Goal: Find specific page/section: Find specific page/section

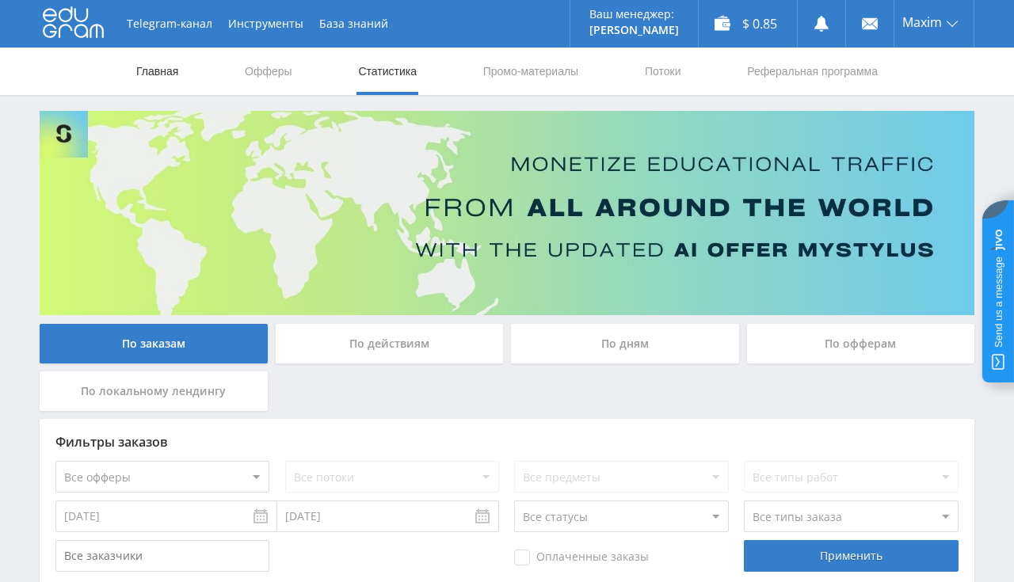
click at [177, 63] on link "Главная" at bounding box center [157, 72] width 45 height 48
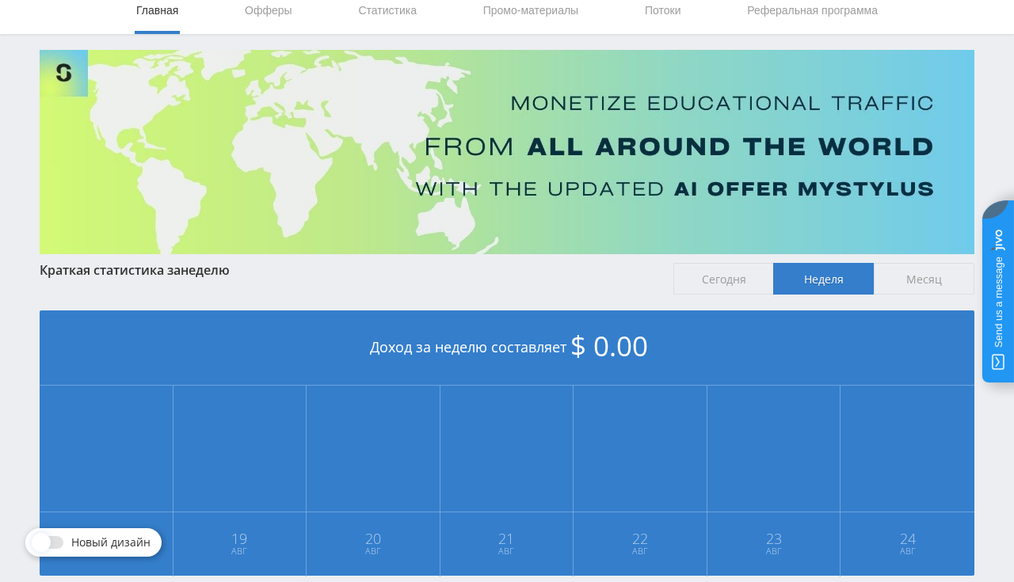
scroll to position [23, 0]
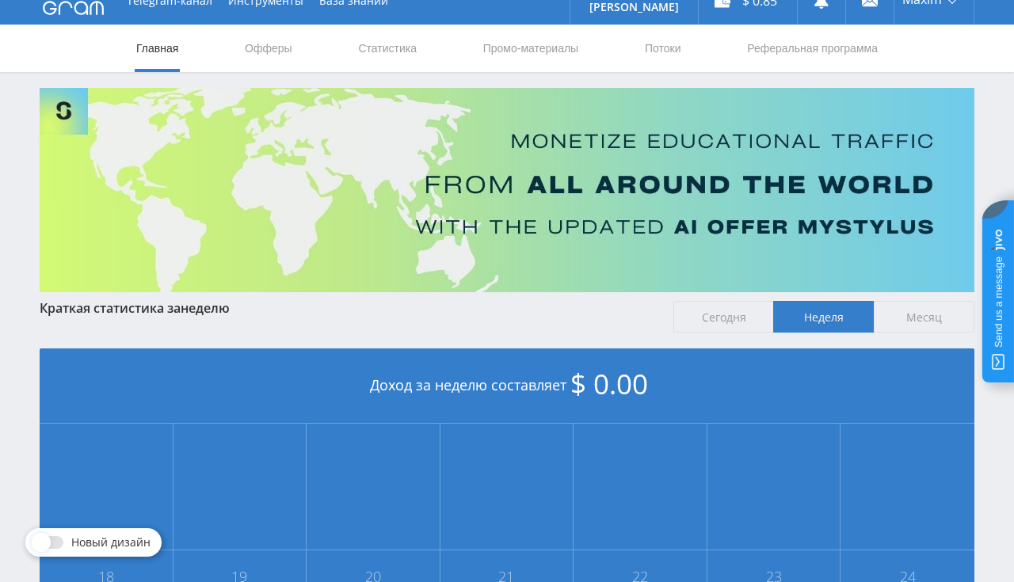
click at [154, 50] on link "Главная" at bounding box center [157, 49] width 45 height 48
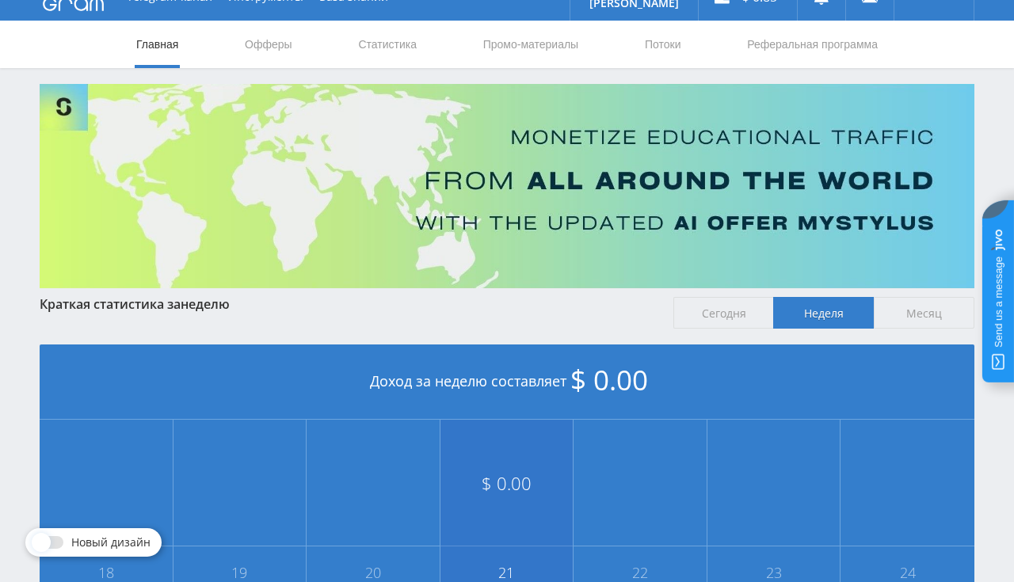
scroll to position [23, 0]
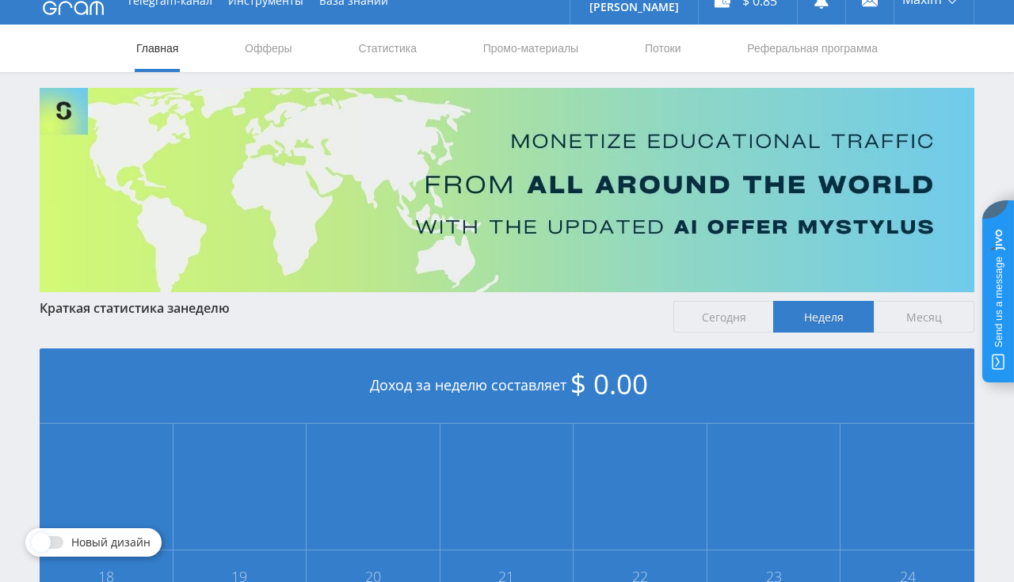
click at [923, 319] on span "Месяц" at bounding box center [923, 317] width 101 height 32
click at [0, 0] on input "Месяц" at bounding box center [0, 0] width 0 height 0
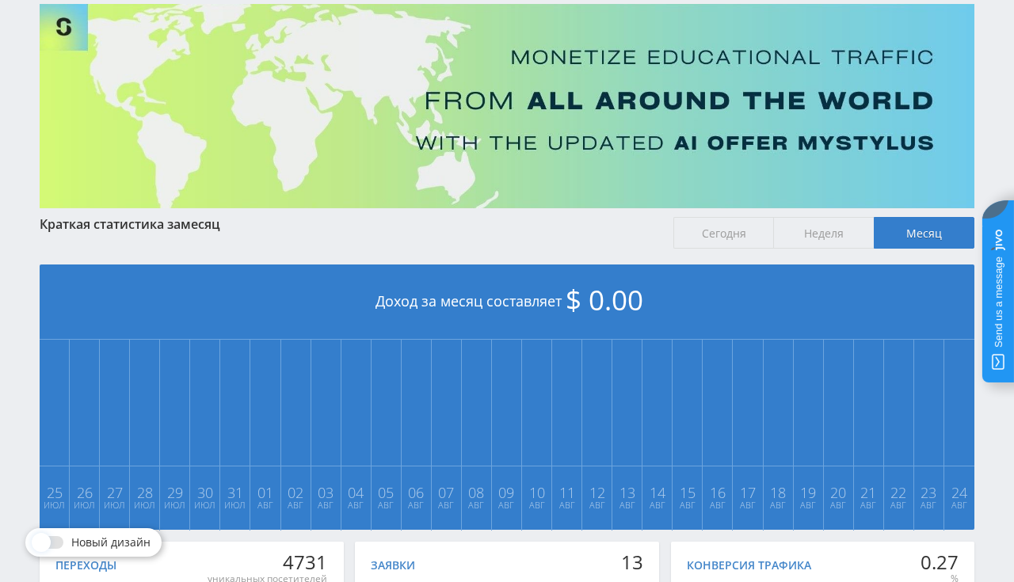
scroll to position [358, 0]
